Goal: Information Seeking & Learning: Learn about a topic

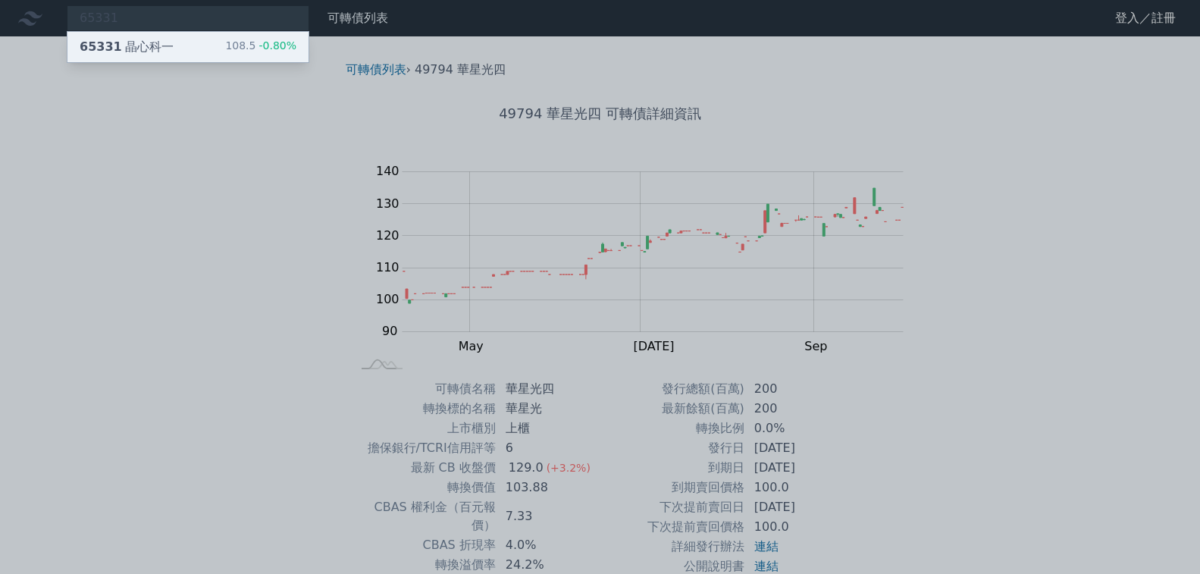
type input "65331"
click at [146, 49] on div "65331 晶心科一 108.5 -0.80%" at bounding box center [187, 47] width 241 height 30
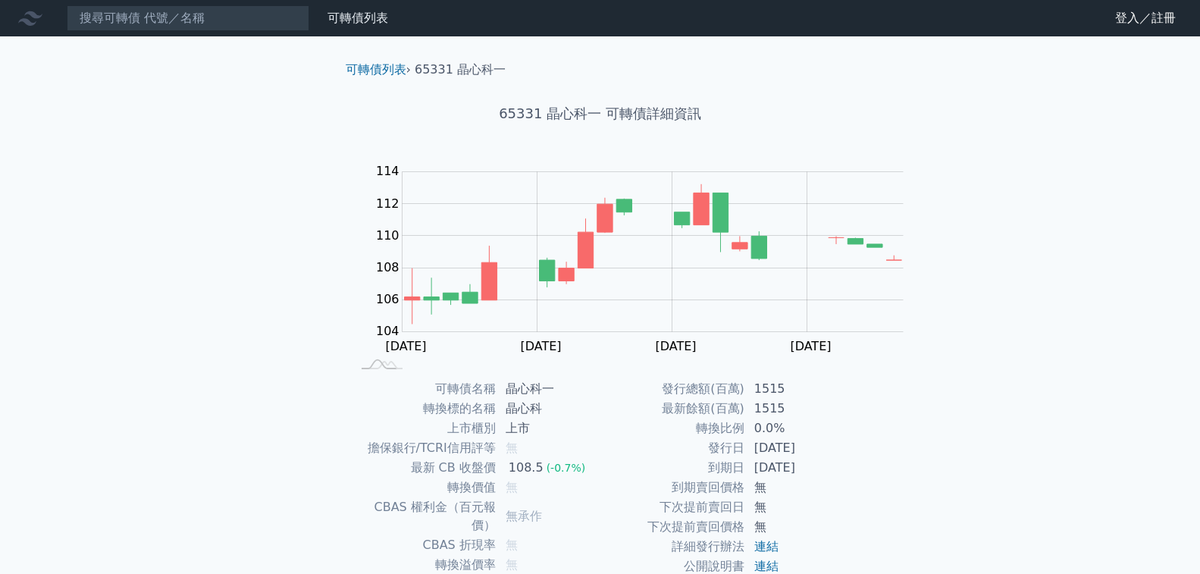
drag, startPoint x: 660, startPoint y: 510, endPoint x: 654, endPoint y: 517, distance: 10.2
click at [600, 535] on td "無" at bounding box center [549, 545] width 104 height 20
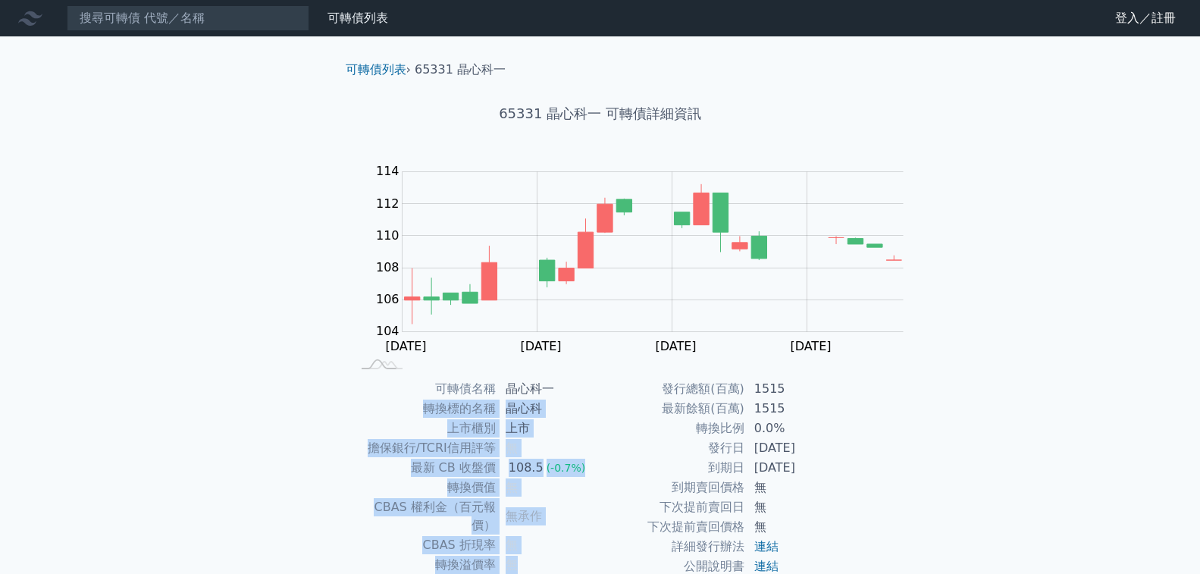
drag, startPoint x: 656, startPoint y: 520, endPoint x: 533, endPoint y: 397, distance: 173.7
click at [532, 403] on tbody "可轉債名稱 晶心科一 轉換標的名稱 晶心科 上市櫃別 上市 擔保銀行/TCRI信用評等 無 最新 CB 收盤價 108.5 (-0.7%) 轉換價值 無 CB…" at bounding box center [476, 516] width 249 height 274
click at [497, 399] on td "轉換標的名稱" at bounding box center [424, 409] width 145 height 20
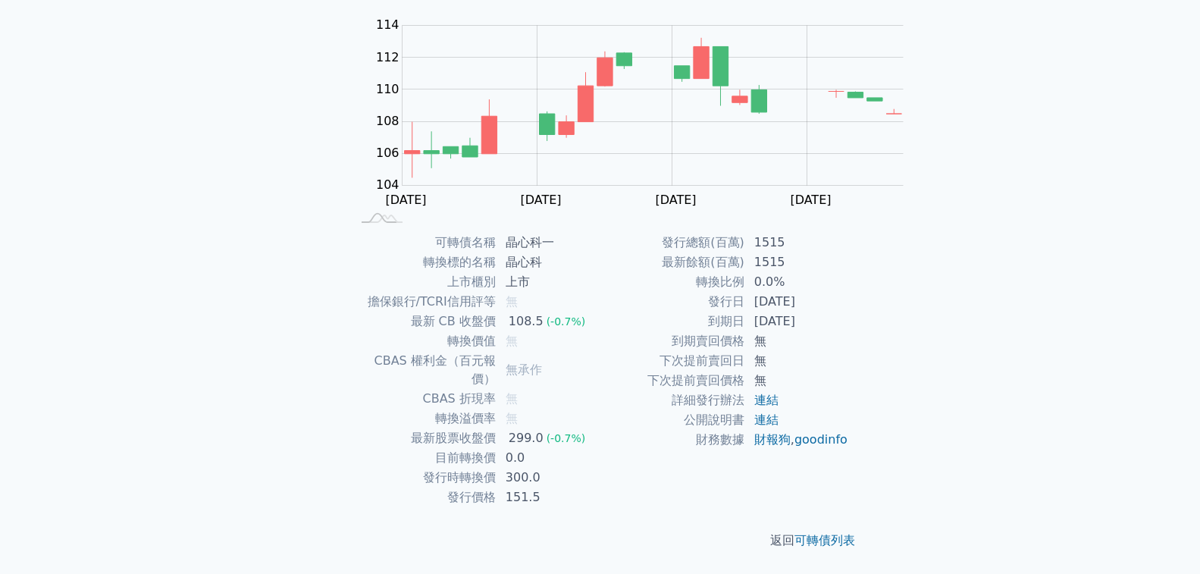
scroll to position [227, 0]
drag, startPoint x: 598, startPoint y: 434, endPoint x: 679, endPoint y: 440, distance: 80.5
click at [676, 312] on tr "發行日 [DATE]" at bounding box center [724, 302] width 249 height 20
click at [915, 343] on div "可轉債列表 財務數據 可轉債列表 財務數據 登入／註冊 登入／註冊 可轉債列表 › 65331 晶心科一 65331 晶心科一 可轉債詳細資訊 Zoom Ou…" at bounding box center [600, 214] width 1200 height 720
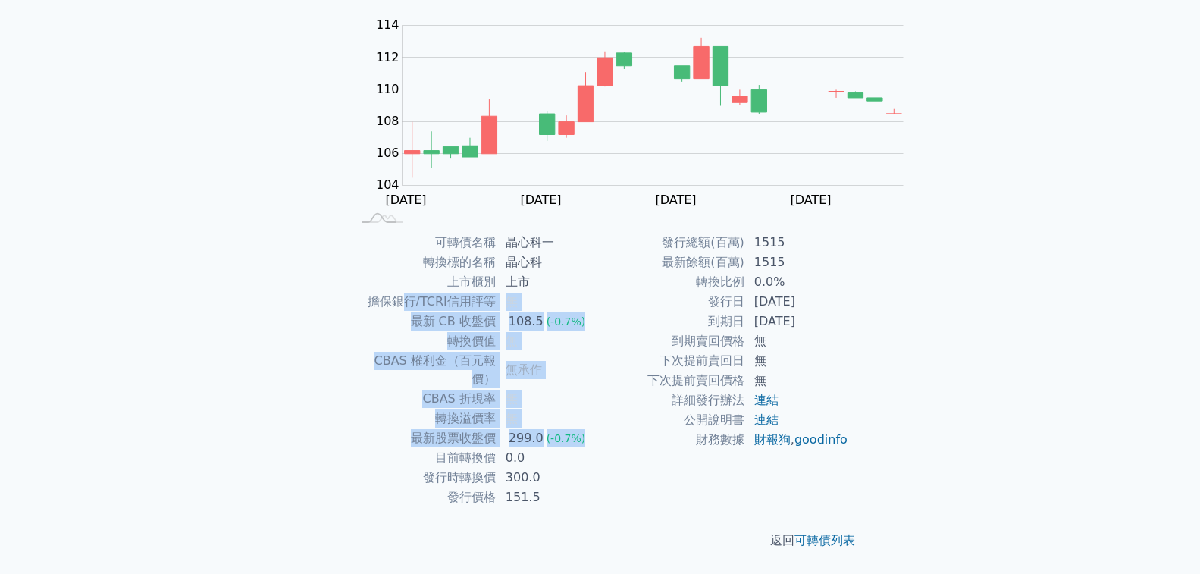
drag, startPoint x: 523, startPoint y: 151, endPoint x: 810, endPoint y: 261, distance: 307.0
click at [600, 261] on tbody "可轉債名稱 晶心科一 轉換標的名稱 晶心科 上市櫃別 上市 擔保銀行/TCRI信用評等 無 最新 CB 收盤價 108.5 (-0.7%) 轉換價值 無 CB…" at bounding box center [476, 370] width 249 height 274
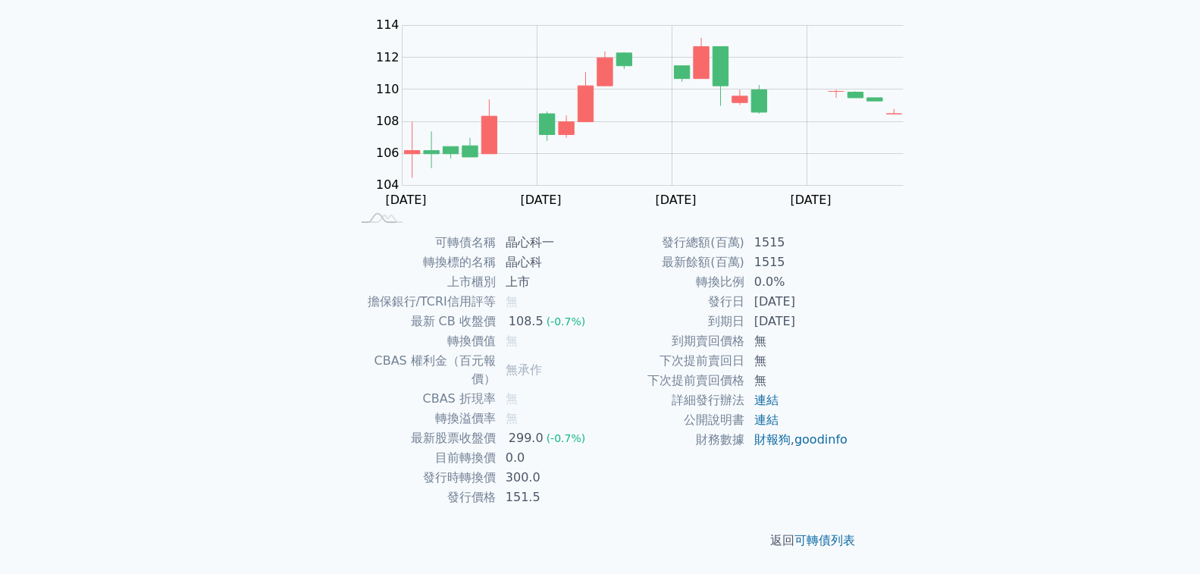
click at [600, 428] on td "299.0 (-0.7%)" at bounding box center [549, 438] width 104 height 20
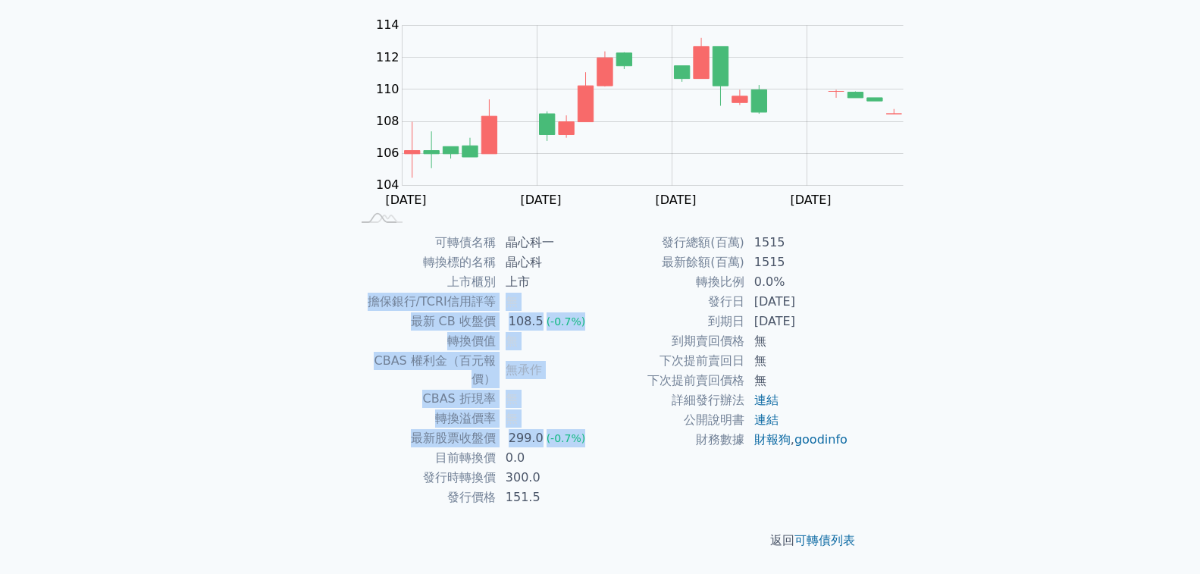
drag, startPoint x: 810, startPoint y: 261, endPoint x: 786, endPoint y: 116, distance: 146.7
click at [600, 233] on tbody "可轉債名稱 晶心科一 轉換標的名稱 晶心科 上市櫃別 上市 擔保銀行/TCRI信用評等 無 最新 CB 收盤價 108.5 (-0.7%) 轉換價值 無 CB…" at bounding box center [476, 370] width 249 height 274
click at [600, 252] on td "晶心科" at bounding box center [549, 262] width 104 height 20
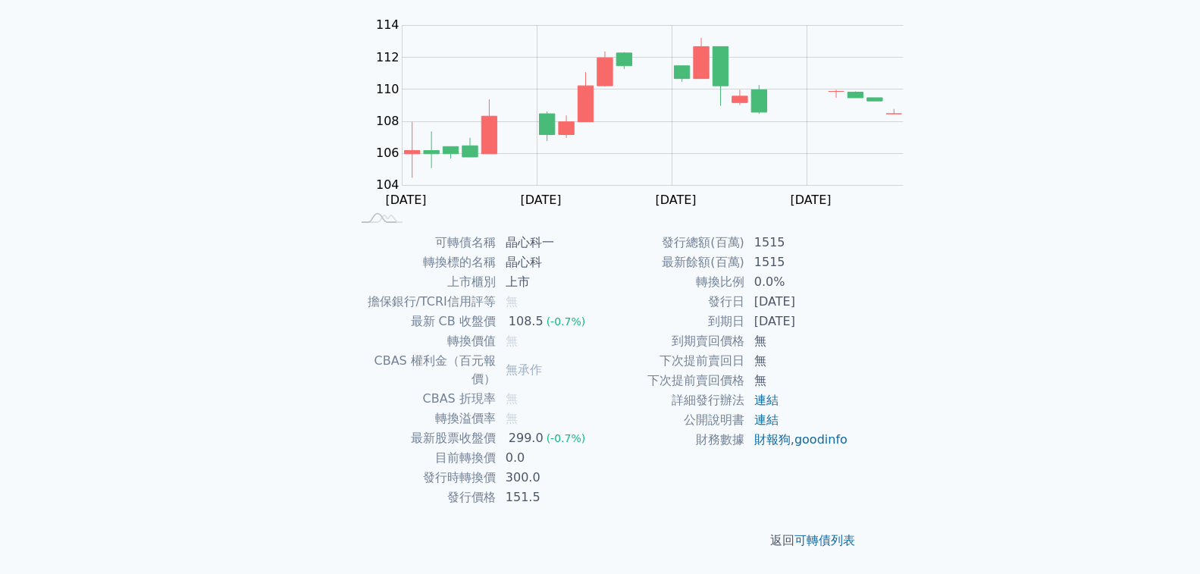
click at [760, 292] on td "0.0%" at bounding box center [797, 282] width 104 height 20
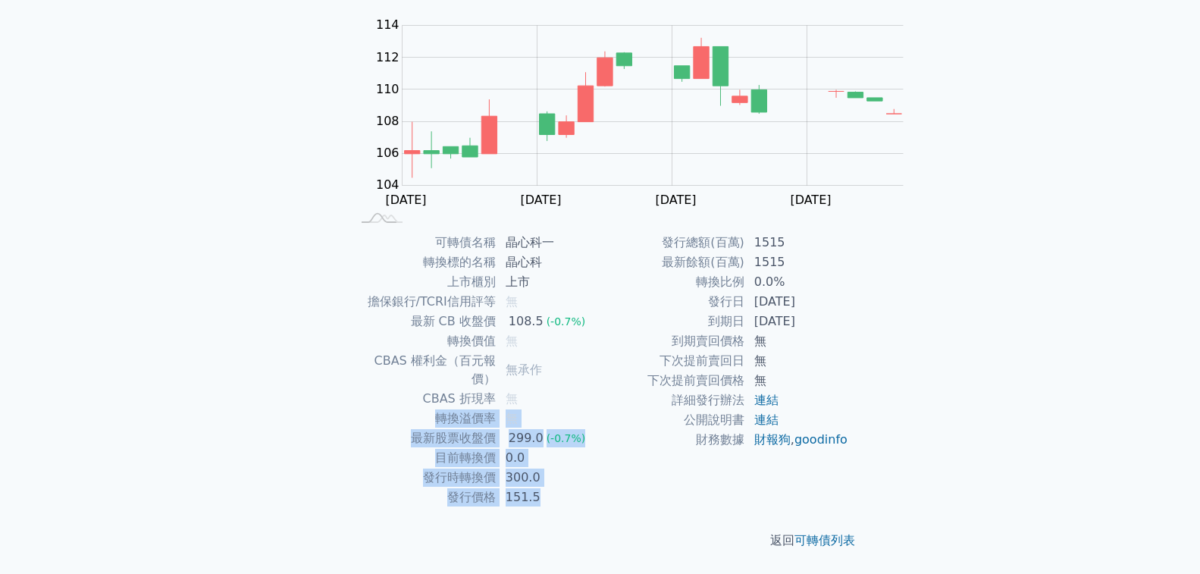
drag, startPoint x: 770, startPoint y: 314, endPoint x: 750, endPoint y: 228, distance: 87.9
click at [600, 233] on tbody "可轉債名稱 晶心科一 轉換標的名稱 晶心科 上市櫃別 上市 擔保銀行/TCRI信用評等 無 最新 CB 收盤價 108.5 (-0.7%) 轉換價值 無 CB…" at bounding box center [476, 370] width 249 height 274
click at [600, 389] on td "無" at bounding box center [549, 399] width 104 height 20
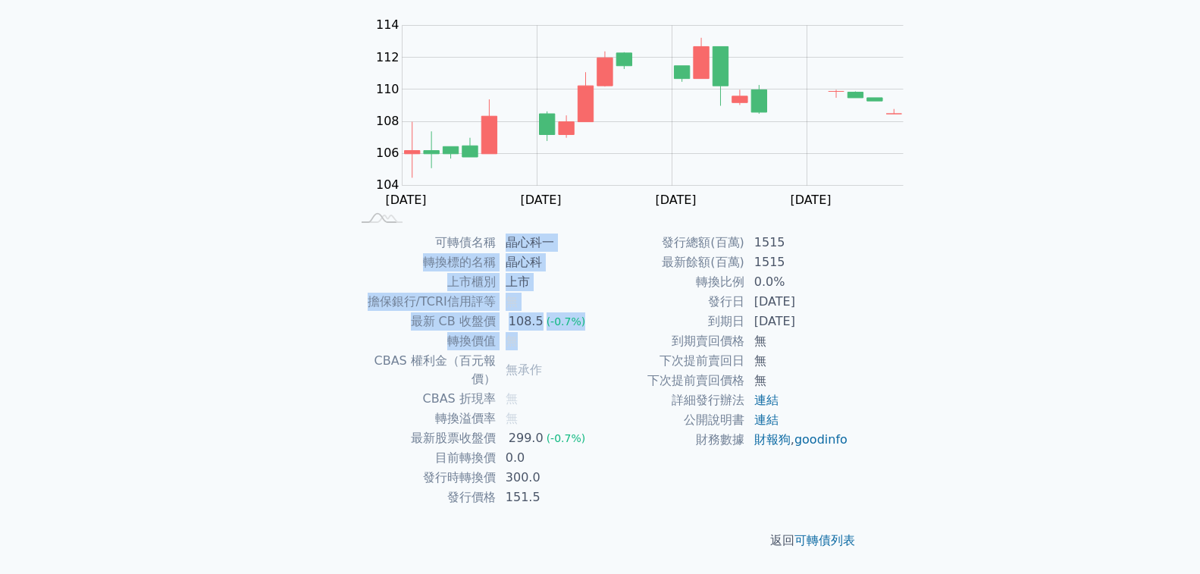
drag, startPoint x: 607, startPoint y: 108, endPoint x: 724, endPoint y: 212, distance: 156.8
click at [600, 233] on tbody "可轉債名稱 晶心科一 轉換標的名稱 晶心科 上市櫃別 上市 擔保銀行/TCRI信用評等 無 最新 CB 收盤價 108.5 (-0.7%) 轉換價值 無 CB…" at bounding box center [476, 370] width 249 height 274
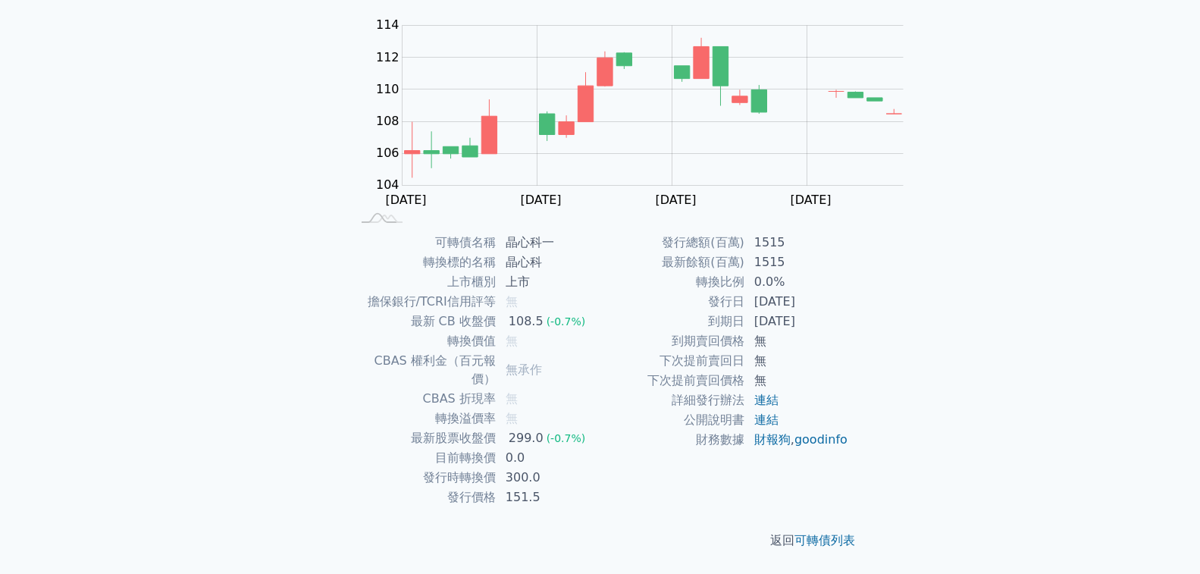
click at [600, 409] on td "無" at bounding box center [549, 419] width 104 height 20
drag, startPoint x: 674, startPoint y: 346, endPoint x: 515, endPoint y: 325, distance: 160.7
click at [600, 325] on tbody "發行總額(百萬) 1515 最新餘額(百萬) 1515 轉換比例 0.0% 發行日 [DATE] 到期日 [DATE] 到期賣回價格 無 下次提前賣回日 無 …" at bounding box center [724, 341] width 249 height 217
click at [745, 252] on td "1515" at bounding box center [797, 243] width 104 height 20
drag, startPoint x: 709, startPoint y: 325, endPoint x: 547, endPoint y: 296, distance: 164.2
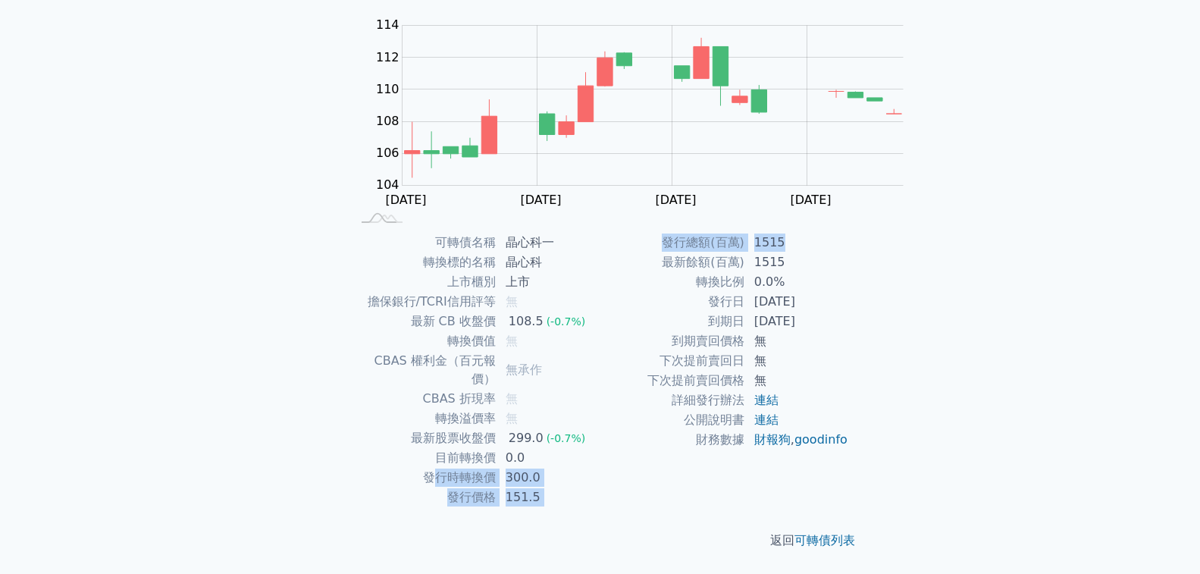
click at [547, 296] on div "可轉債名稱 晶心科一 轉換標的名稱 晶心科 上市櫃別 上市 擔保銀行/TCRI信用評等 無 最新 CB 收盤價 108.5 (-0.7%) 轉換價值 無 CB…" at bounding box center [601, 370] width 534 height 274
click at [497, 468] on td "發行時轉換價" at bounding box center [424, 478] width 145 height 20
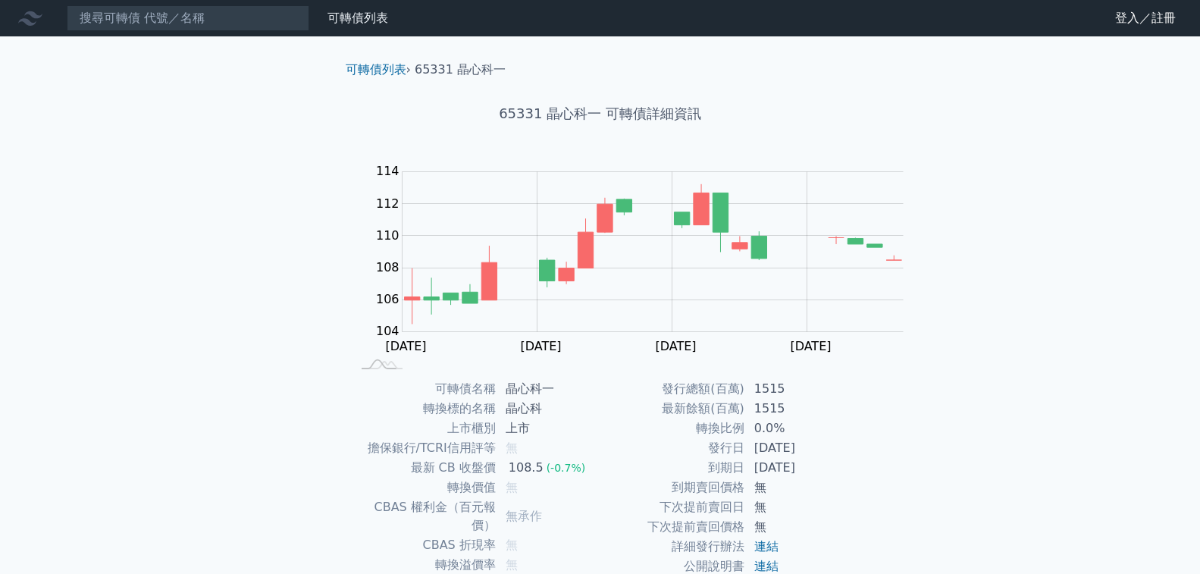
scroll to position [227, 0]
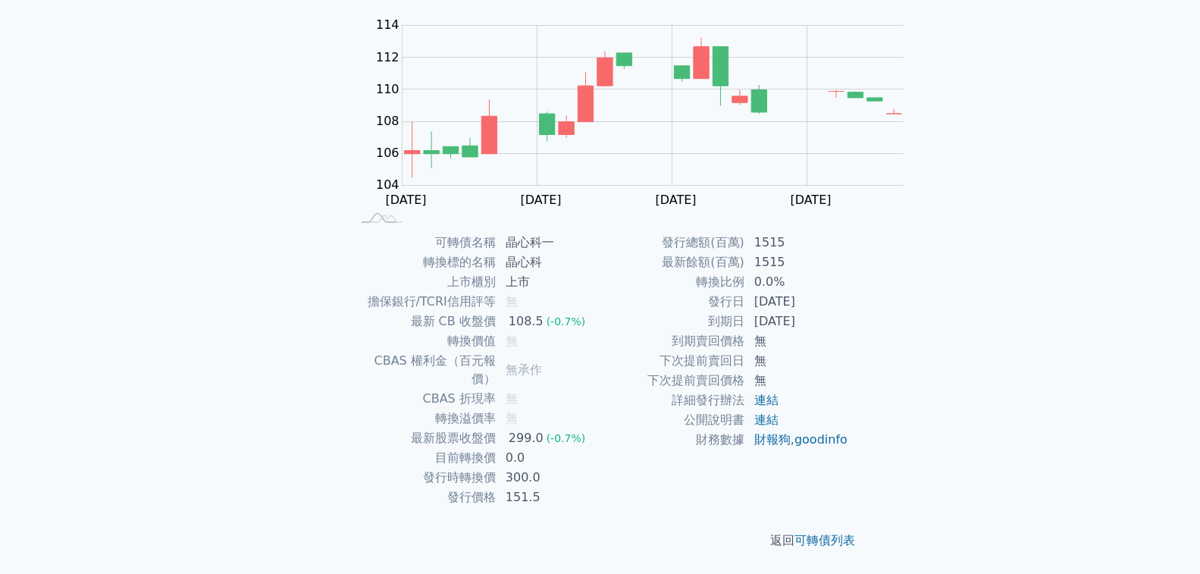
drag, startPoint x: 691, startPoint y: 378, endPoint x: 754, endPoint y: 439, distance: 87.9
click at [754, 439] on div "可轉債名稱 晶心科一 轉換標的名稱 晶心科 上市櫃別 上市 擔保銀行/TCRI信用評等 無 最新 CB 收盤價 108.5 (-0.7%) 轉換價值 無 CB…" at bounding box center [601, 370] width 534 height 274
click at [760, 331] on td "[DATE]" at bounding box center [797, 322] width 104 height 20
drag, startPoint x: 767, startPoint y: 458, endPoint x: 757, endPoint y: 411, distance: 48.0
click at [757, 411] on tbody "發行總額(百萬) 1515 最新餘額(百萬) 1515 轉換比例 0.0% 發行日 [DATE] 到期日 [DATE] 到期賣回價格 無 下次提前賣回日 無 …" at bounding box center [724, 341] width 249 height 217
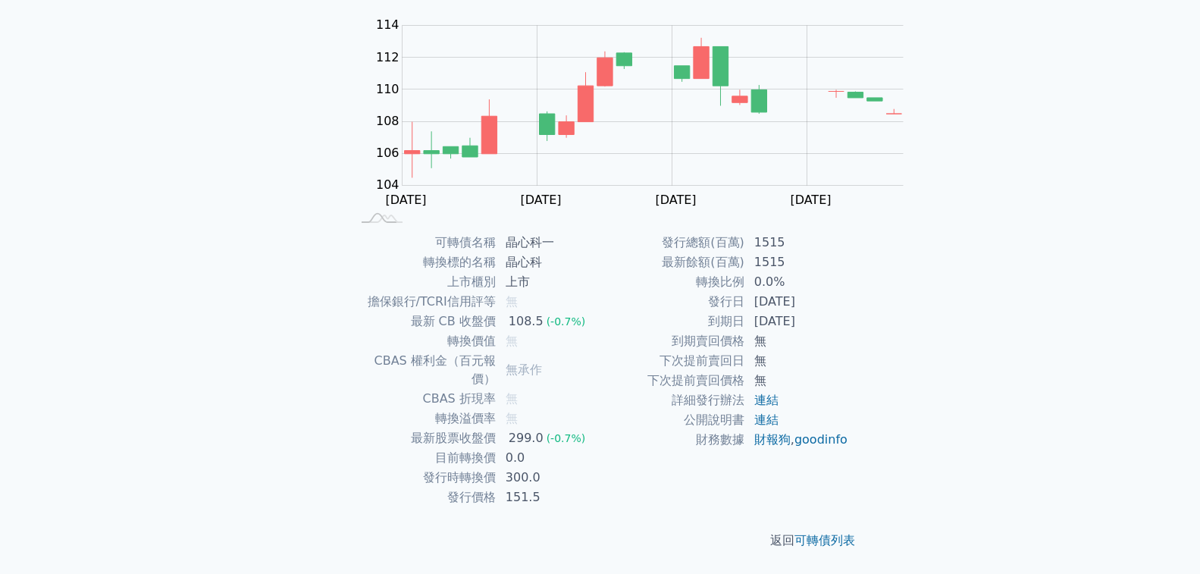
click at [757, 292] on td "0.0%" at bounding box center [797, 282] width 104 height 20
